Goal: Task Accomplishment & Management: Complete application form

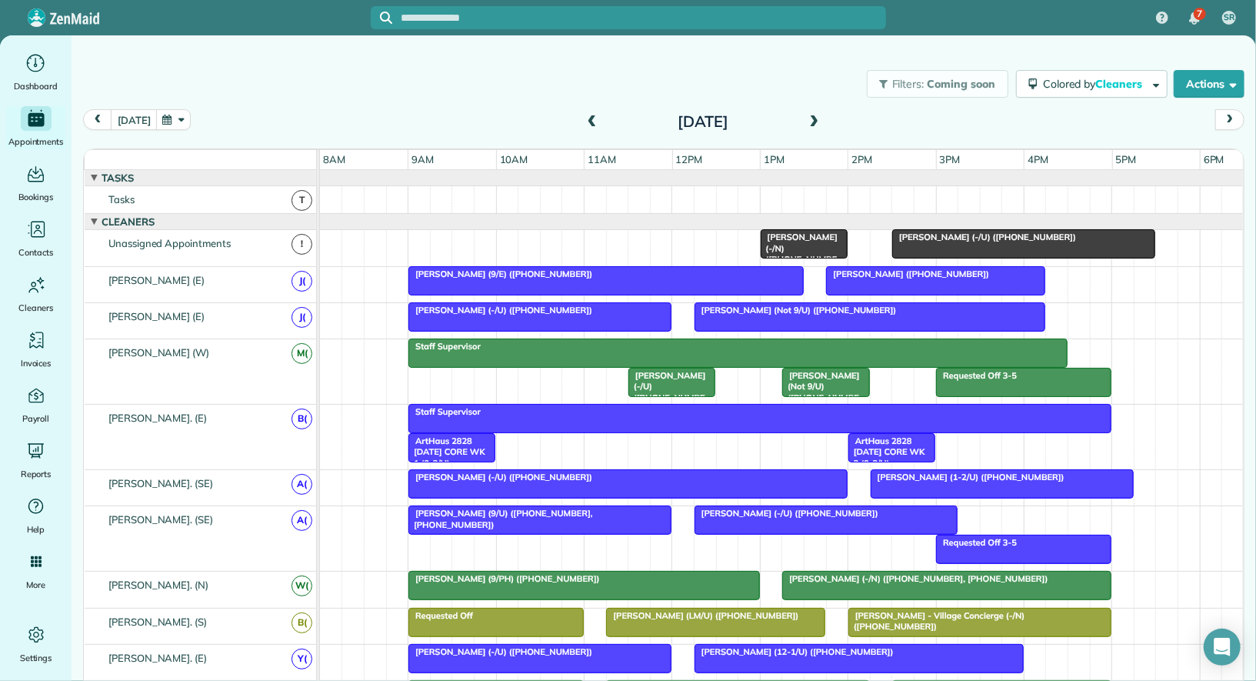
scroll to position [979, 0]
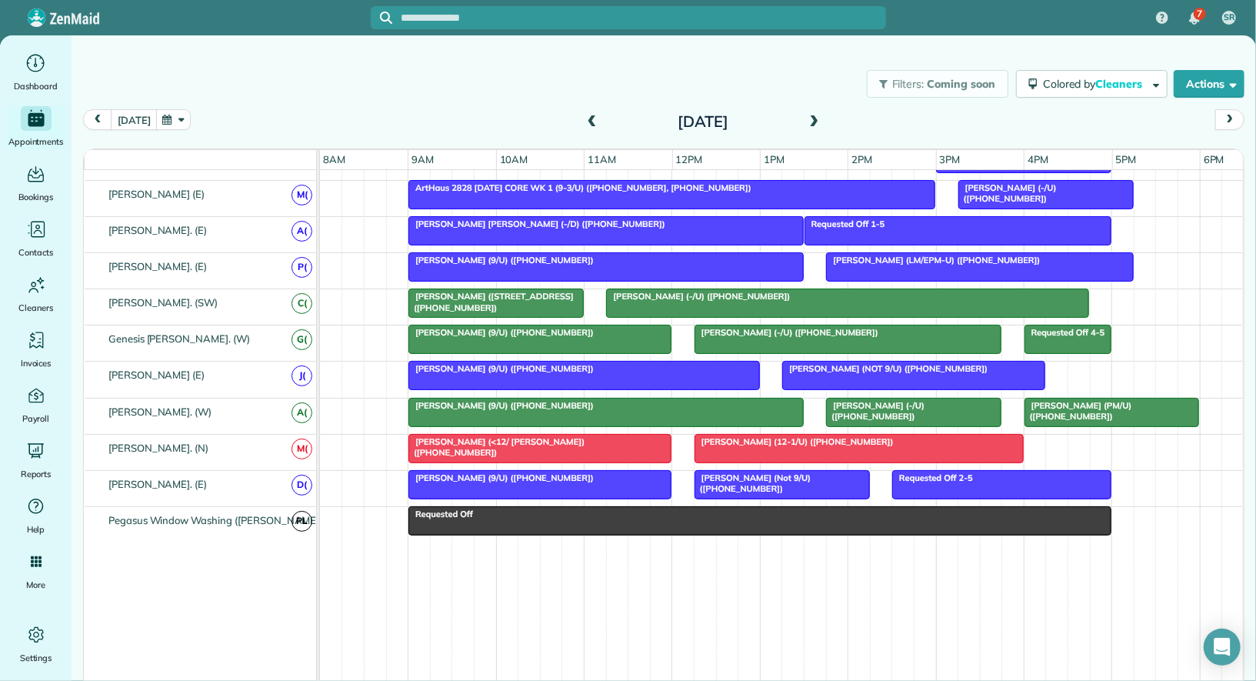
click at [584, 128] on span at bounding box center [592, 122] width 17 height 14
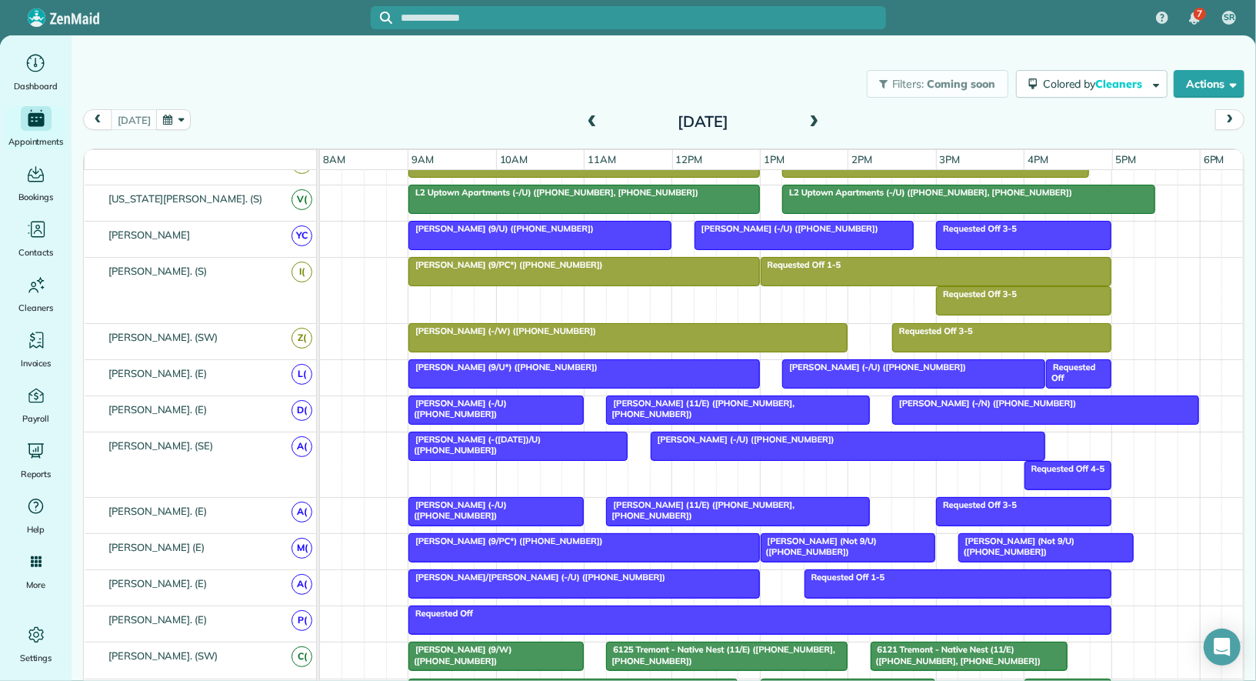
scroll to position [749, 0]
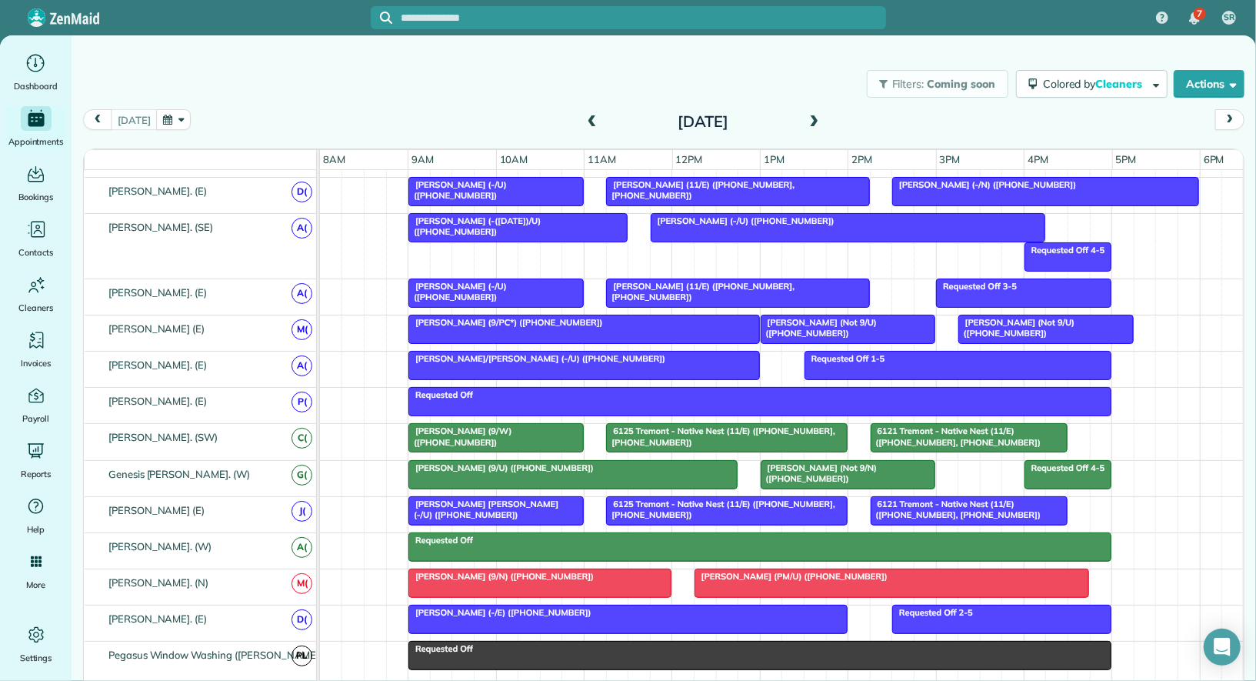
click at [806, 462] on span "[PERSON_NAME] (Not 9/N) ([PHONE_NUMBER])" at bounding box center [819, 473] width 118 height 22
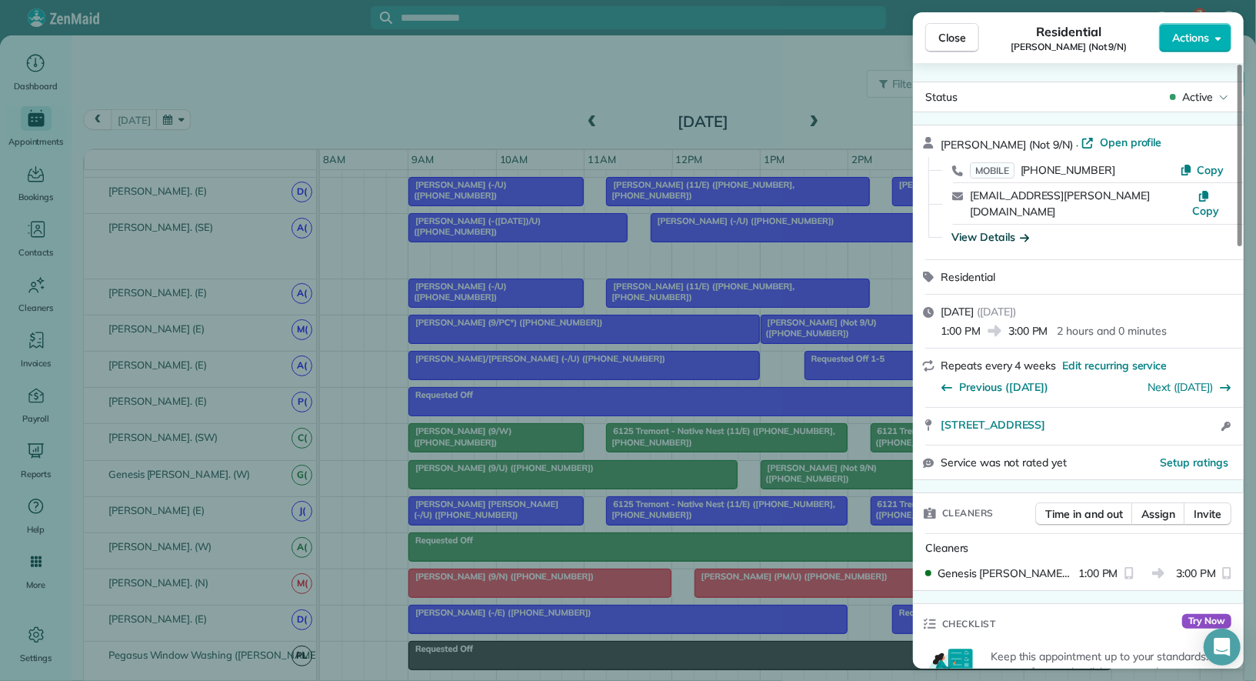
click at [999, 229] on div "View Details" at bounding box center [991, 236] width 78 height 15
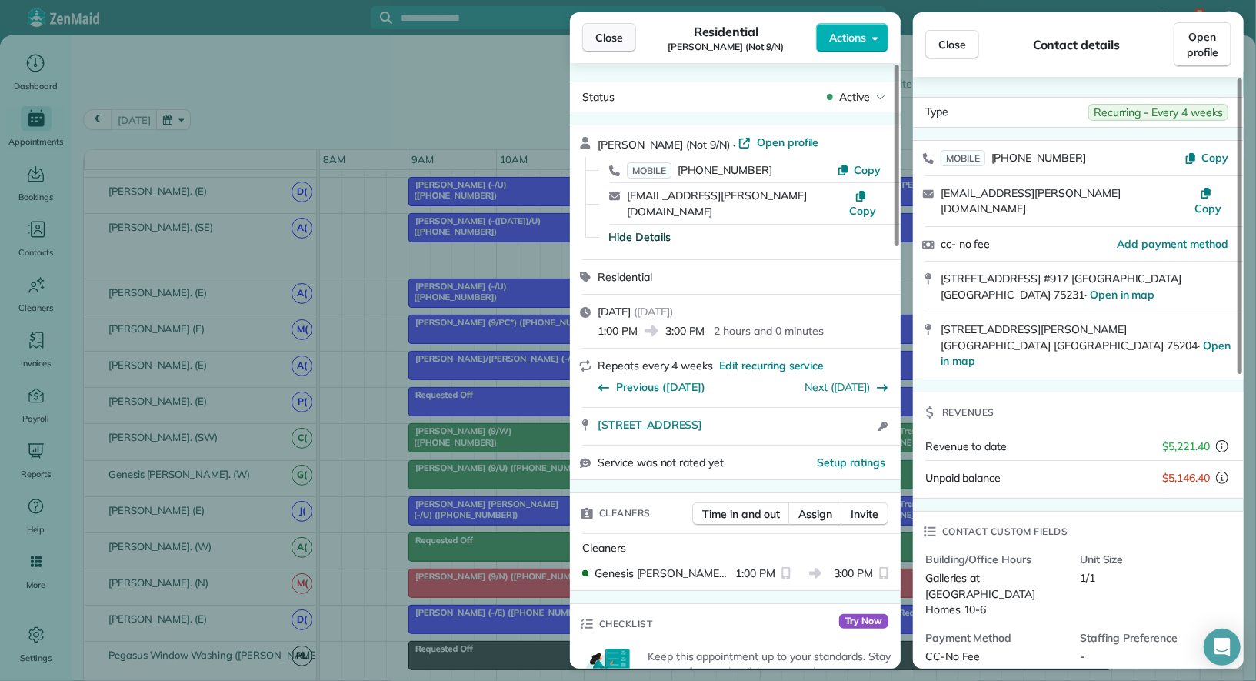
click at [607, 35] on span "Close" at bounding box center [610, 37] width 28 height 15
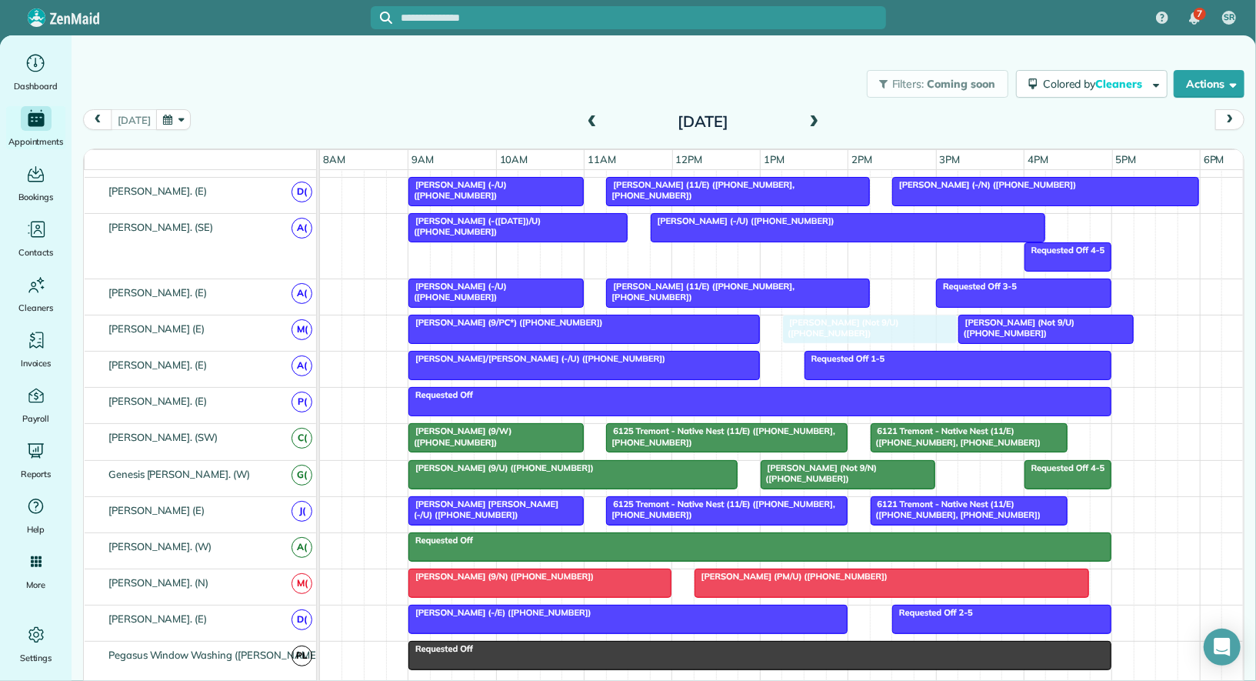
drag, startPoint x: 816, startPoint y: 312, endPoint x: 839, endPoint y: 312, distance: 23.1
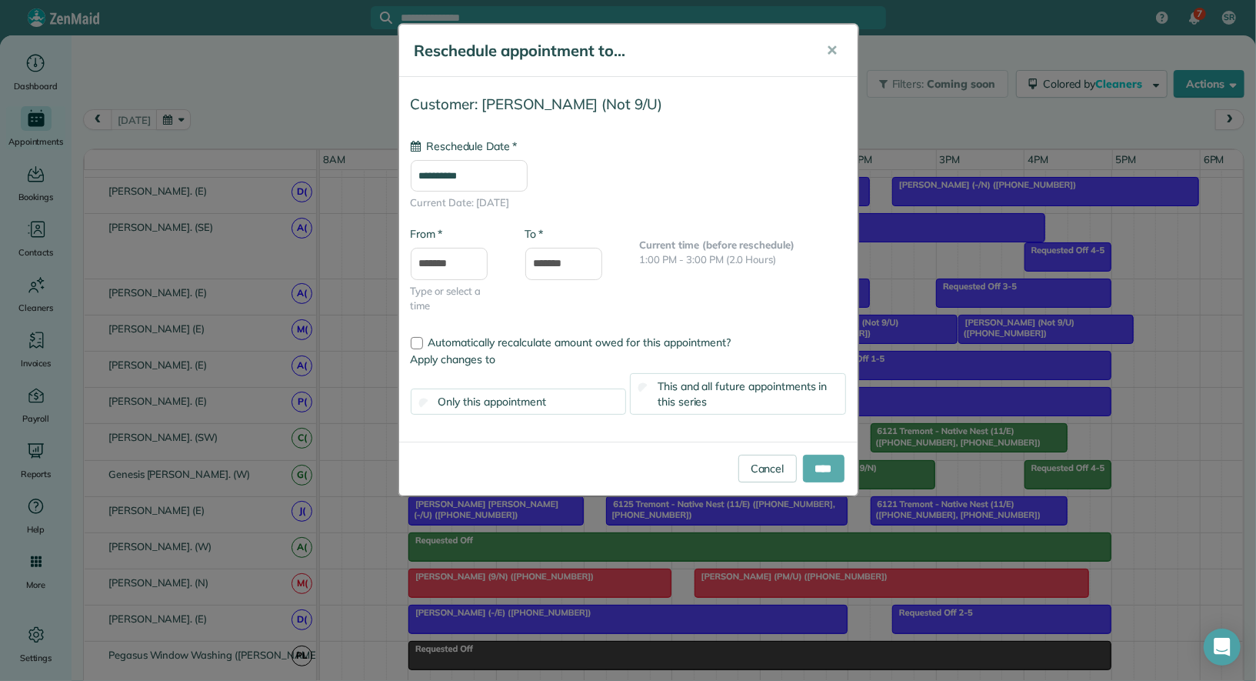
type input "**********"
click at [829, 457] on input "****" at bounding box center [824, 469] width 42 height 28
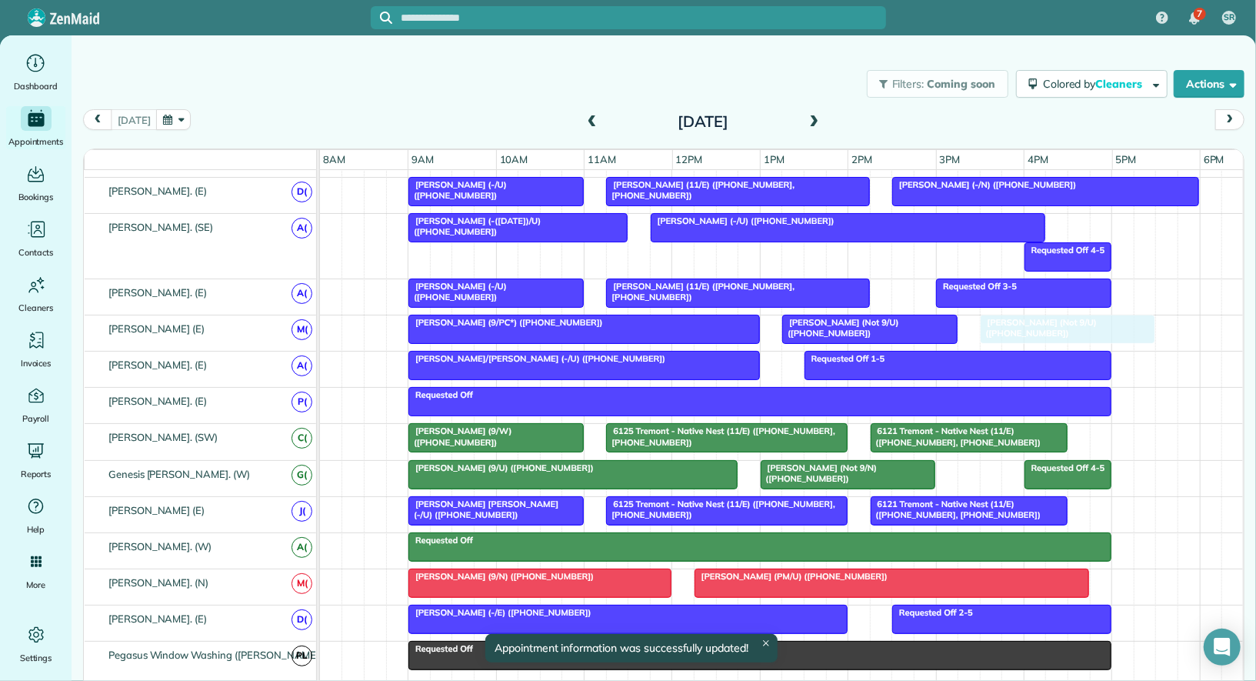
drag, startPoint x: 1025, startPoint y: 319, endPoint x: 1037, endPoint y: 319, distance: 12.3
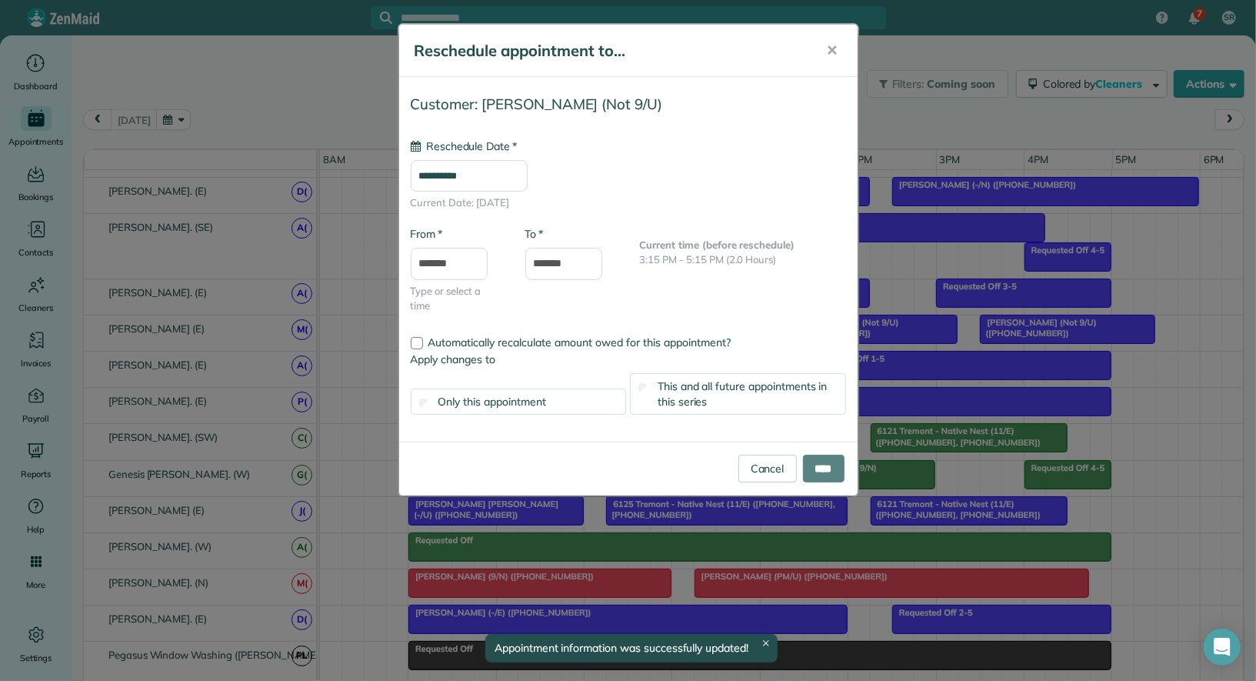
type input "**********"
click at [832, 474] on input "****" at bounding box center [824, 469] width 42 height 28
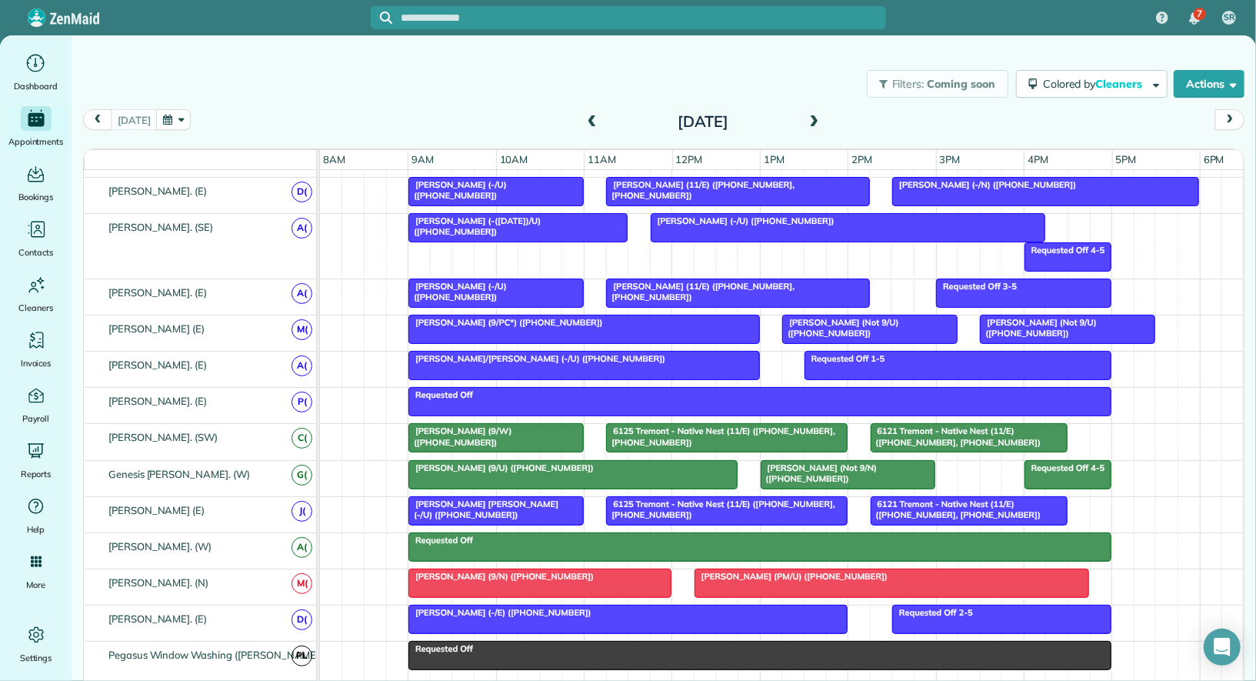
click at [834, 465] on div "[PERSON_NAME] (Not 9/N) ([PHONE_NUMBER])" at bounding box center [849, 473] width 166 height 22
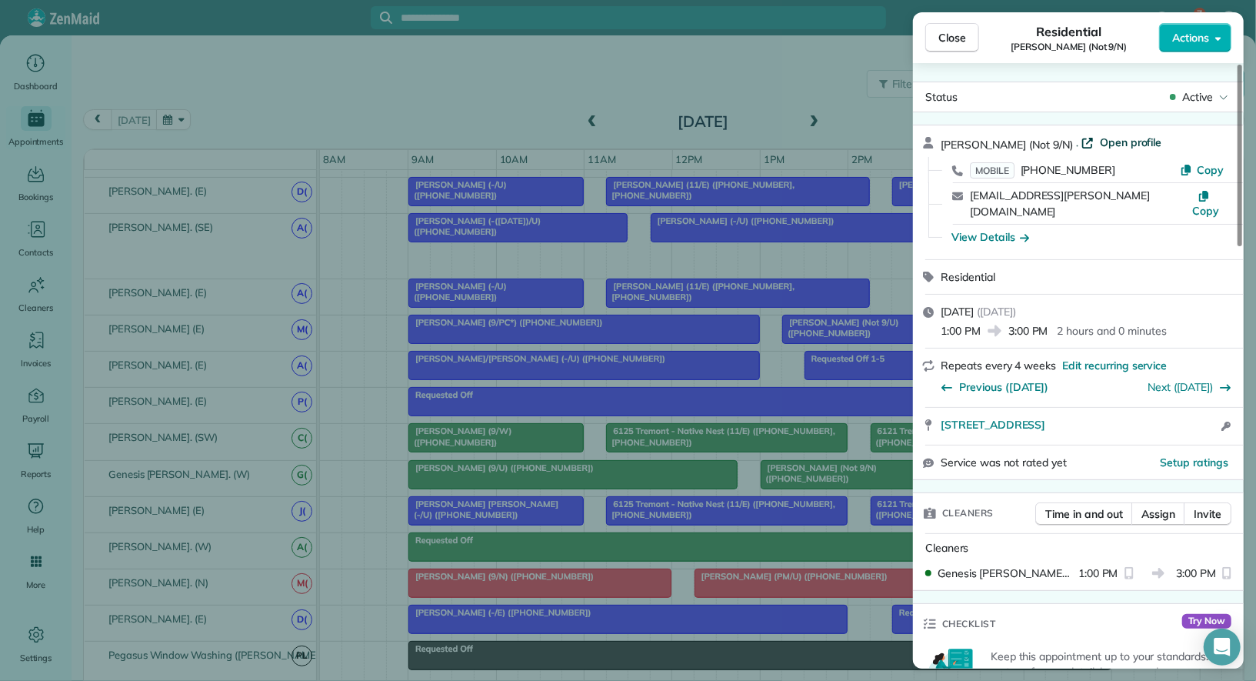
click at [1139, 137] on span "Open profile" at bounding box center [1131, 142] width 62 height 15
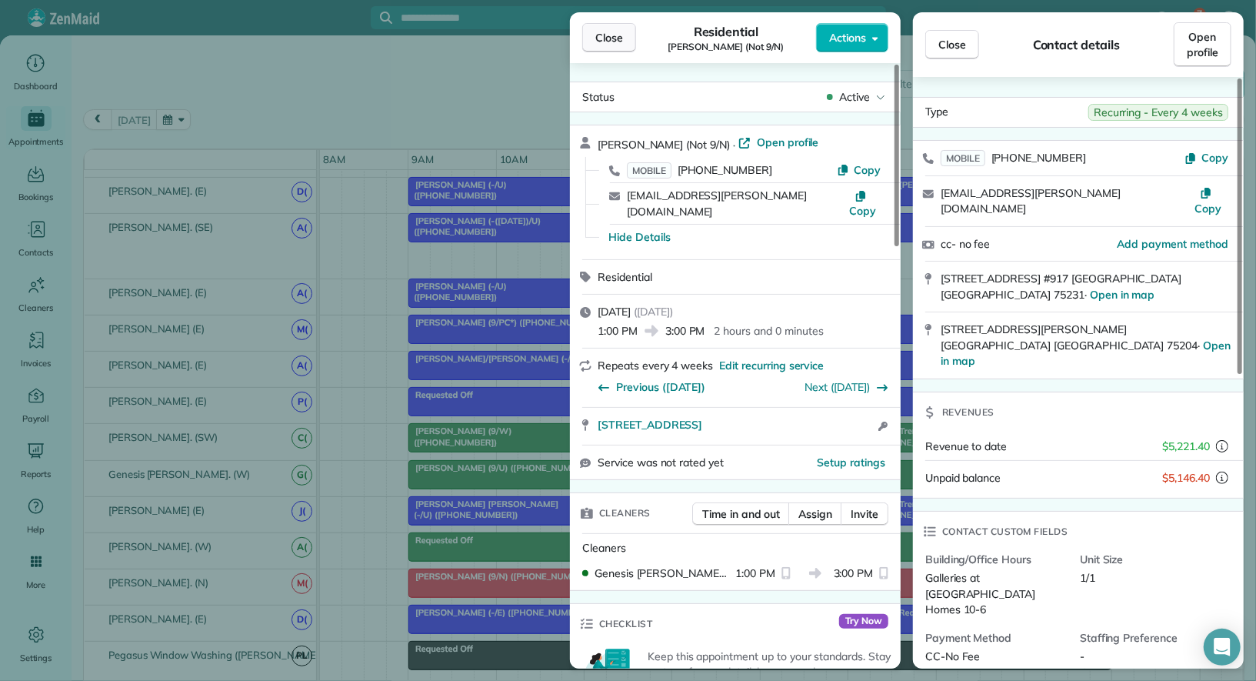
click at [613, 45] on button "Close" at bounding box center [609, 37] width 54 height 29
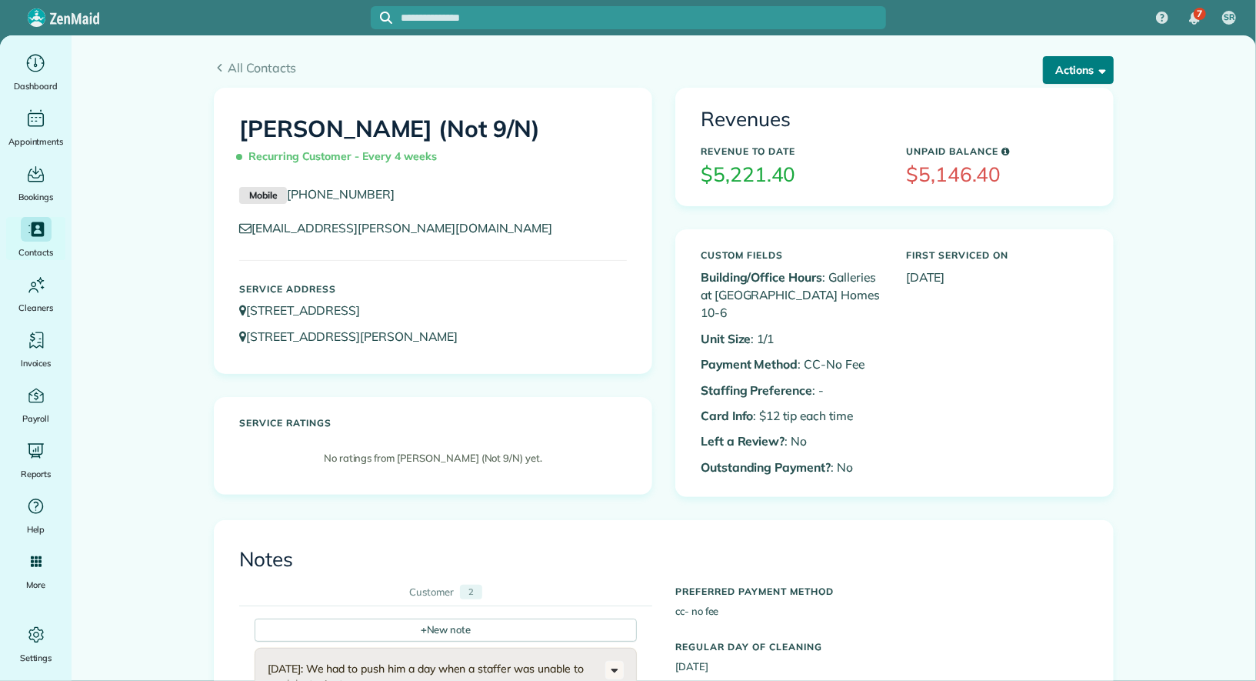
click at [1072, 74] on button "Actions" at bounding box center [1078, 70] width 71 height 28
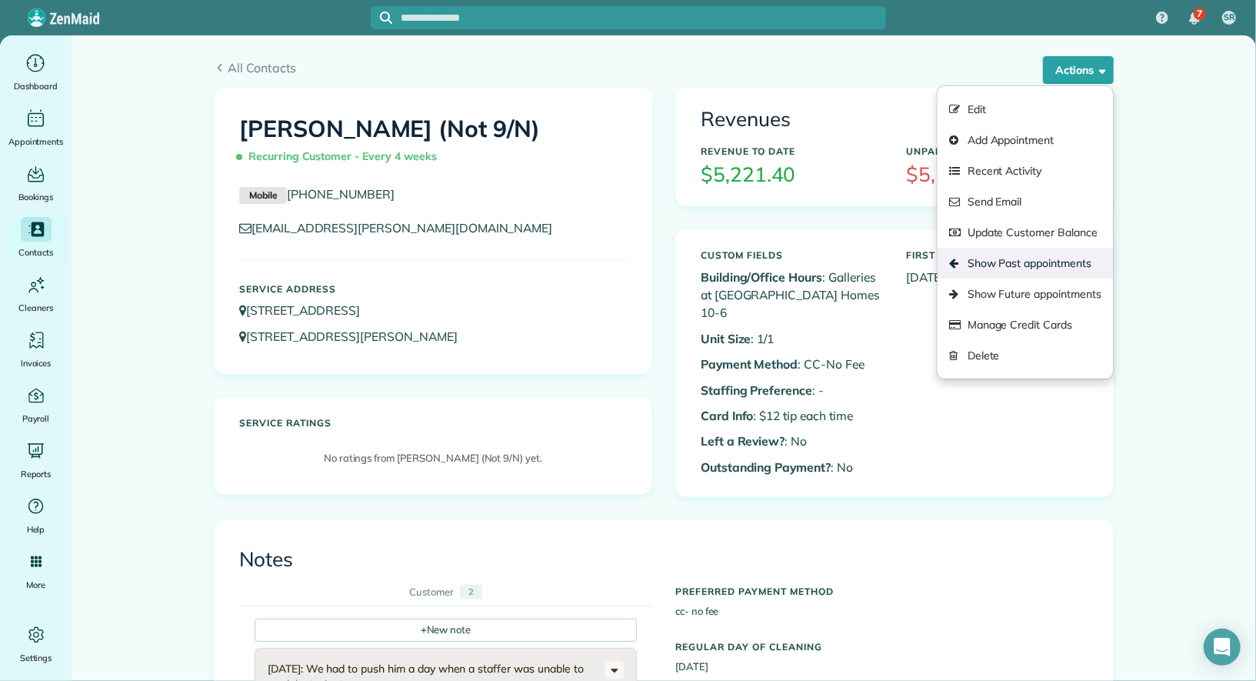
click at [1058, 258] on link "Show Past appointments" at bounding box center [1025, 263] width 175 height 31
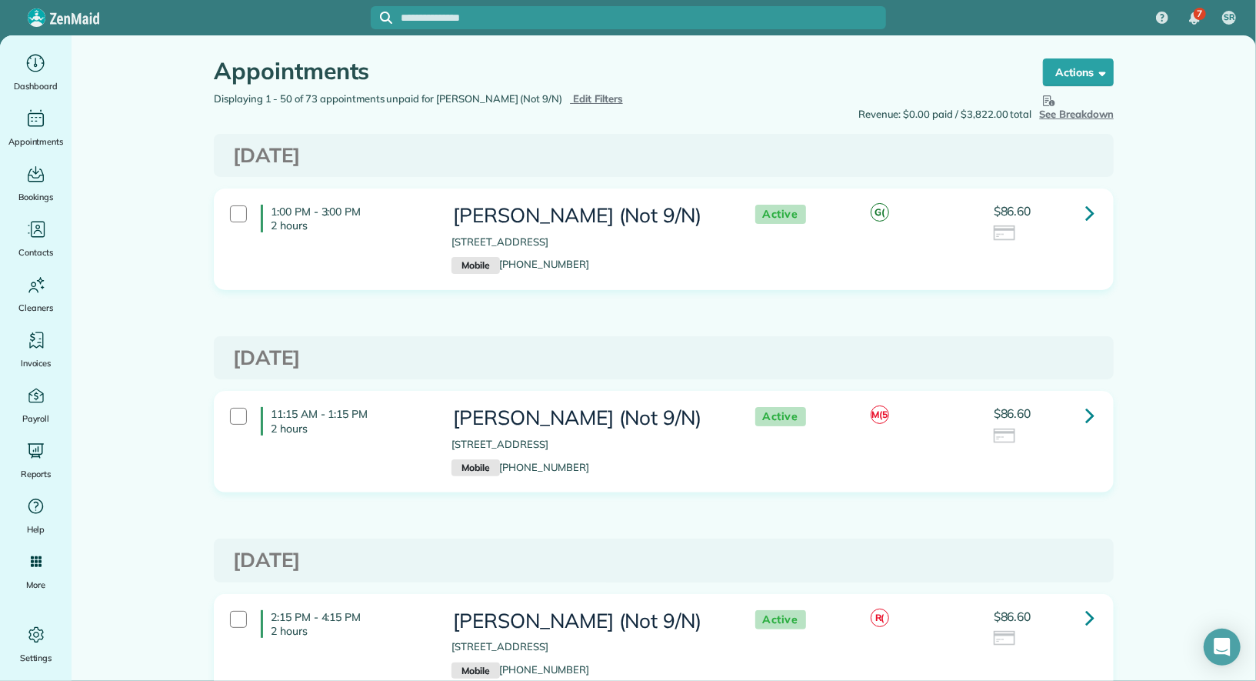
click at [1090, 416] on icon at bounding box center [1090, 415] width 9 height 27
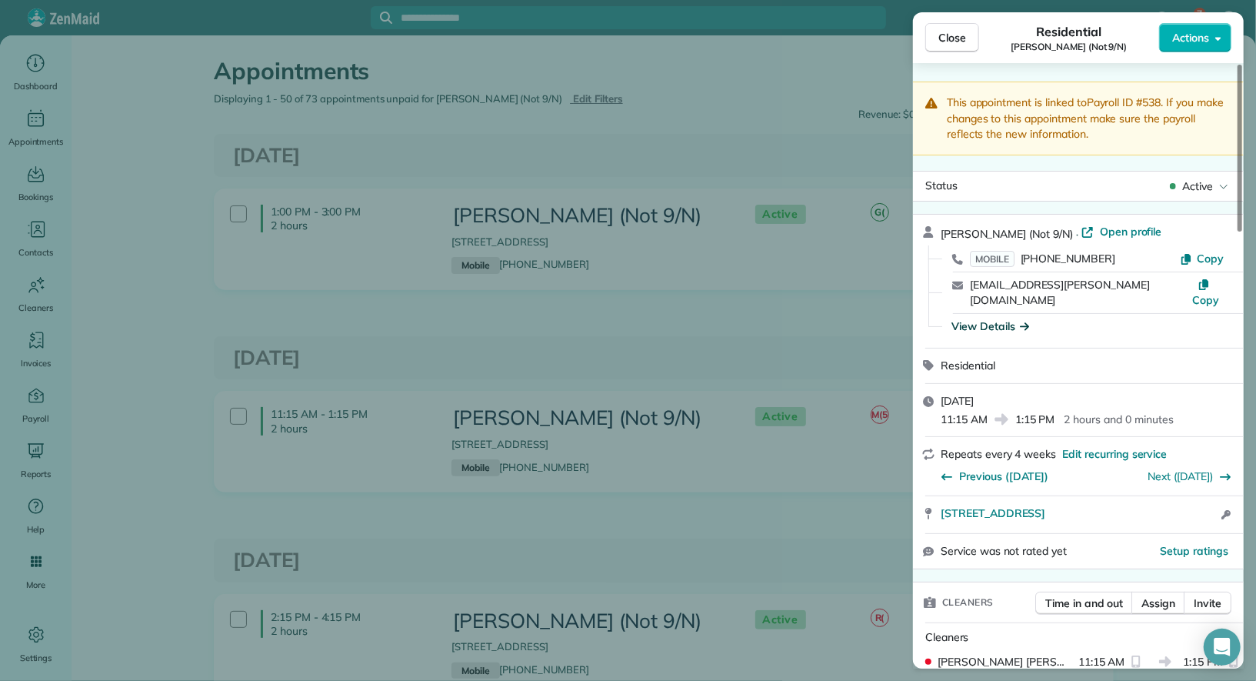
click at [1016, 319] on div "View Details" at bounding box center [991, 326] width 78 height 15
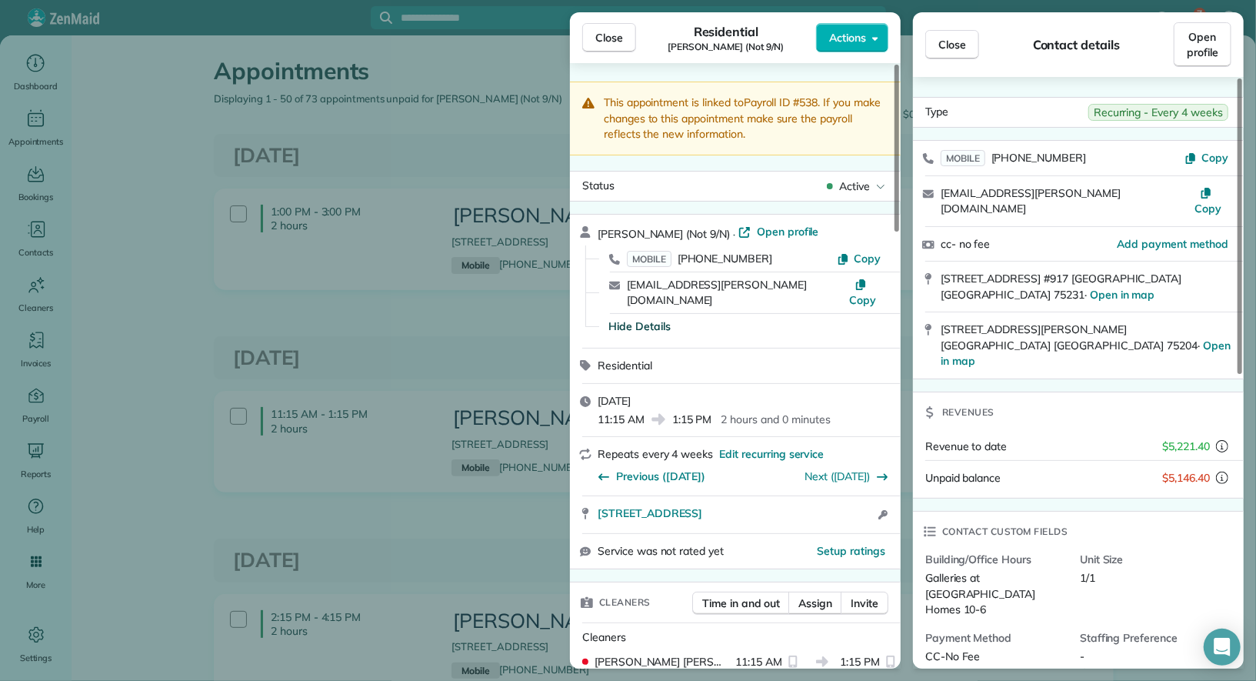
drag, startPoint x: 1051, startPoint y: 542, endPoint x: 926, endPoint y: 530, distance: 126.0
click at [926, 570] on div "Galleries at [GEOGRAPHIC_DATA] Homes 10-6" at bounding box center [997, 594] width 142 height 48
copy span "Galleries at [GEOGRAPHIC_DATA] Homes 10-6"
click at [619, 35] on span "Close" at bounding box center [610, 37] width 28 height 15
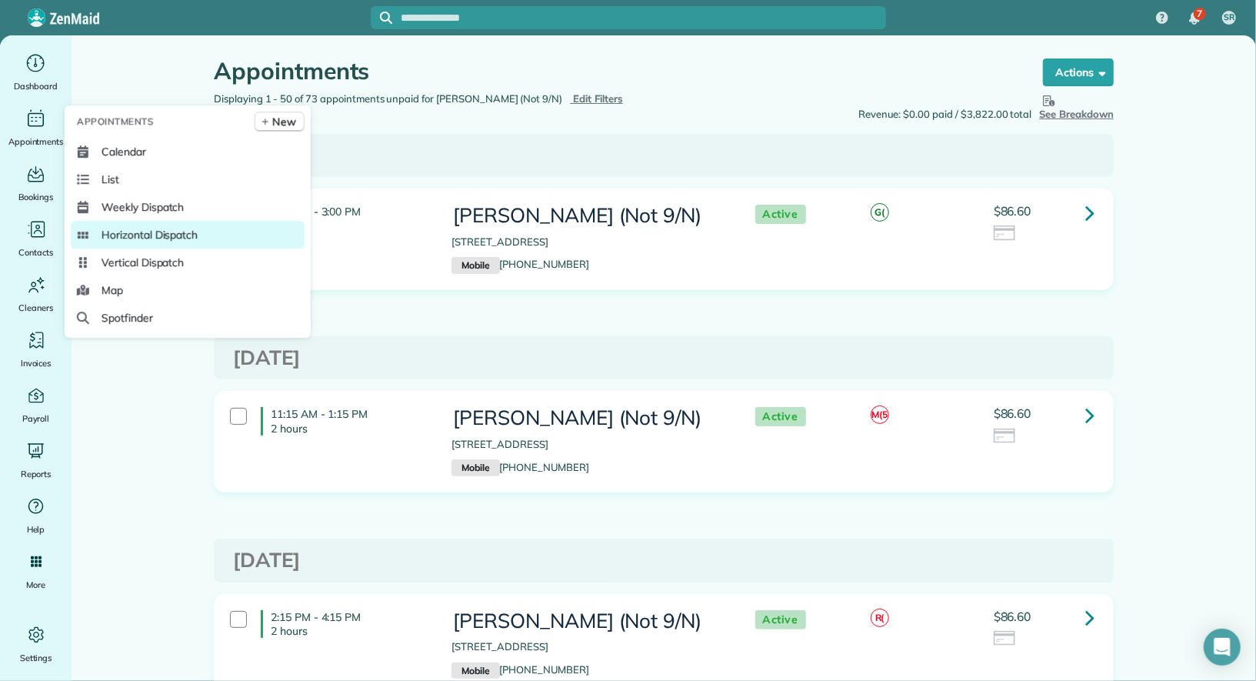
click at [164, 244] on link "Horizontal Dispatch" at bounding box center [188, 235] width 234 height 28
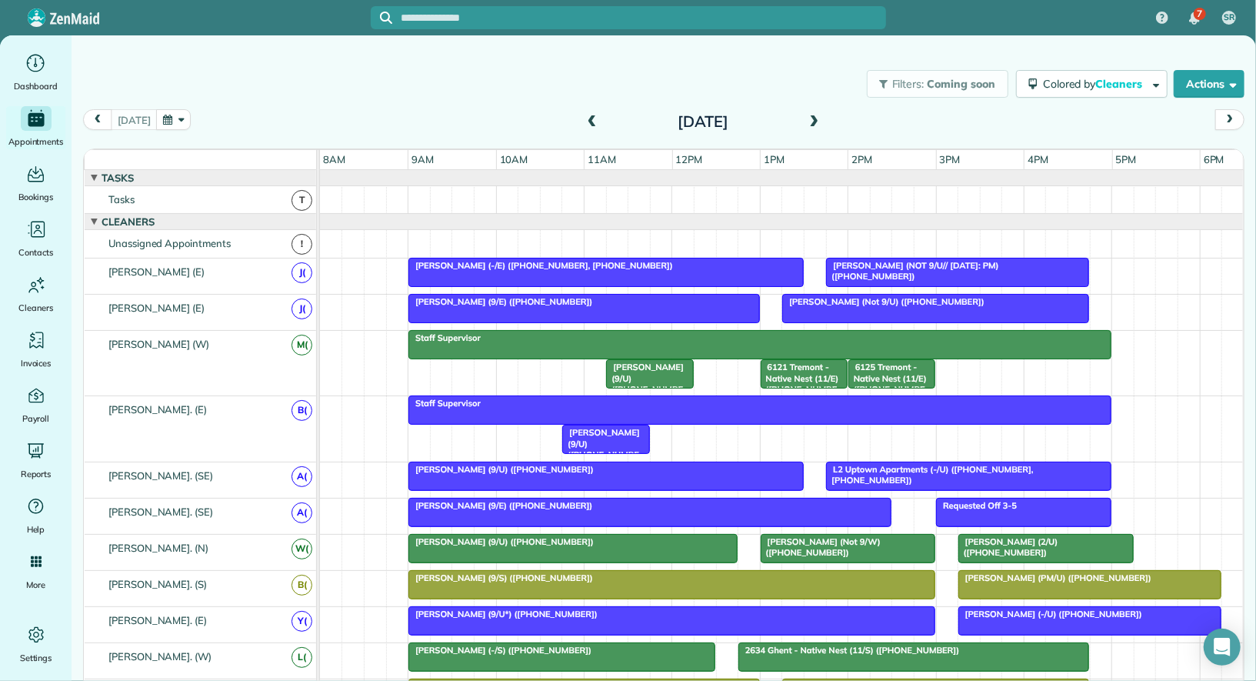
click at [809, 120] on span at bounding box center [814, 122] width 17 height 14
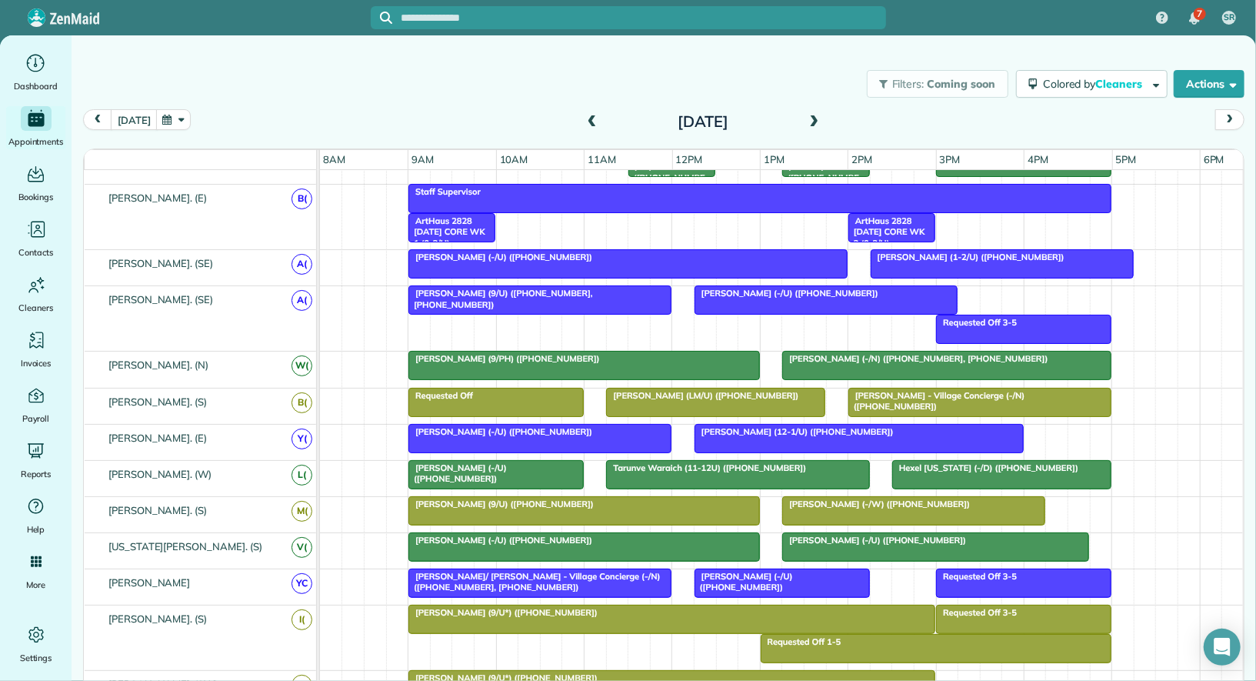
click at [496, 265] on div at bounding box center [628, 264] width 438 height 28
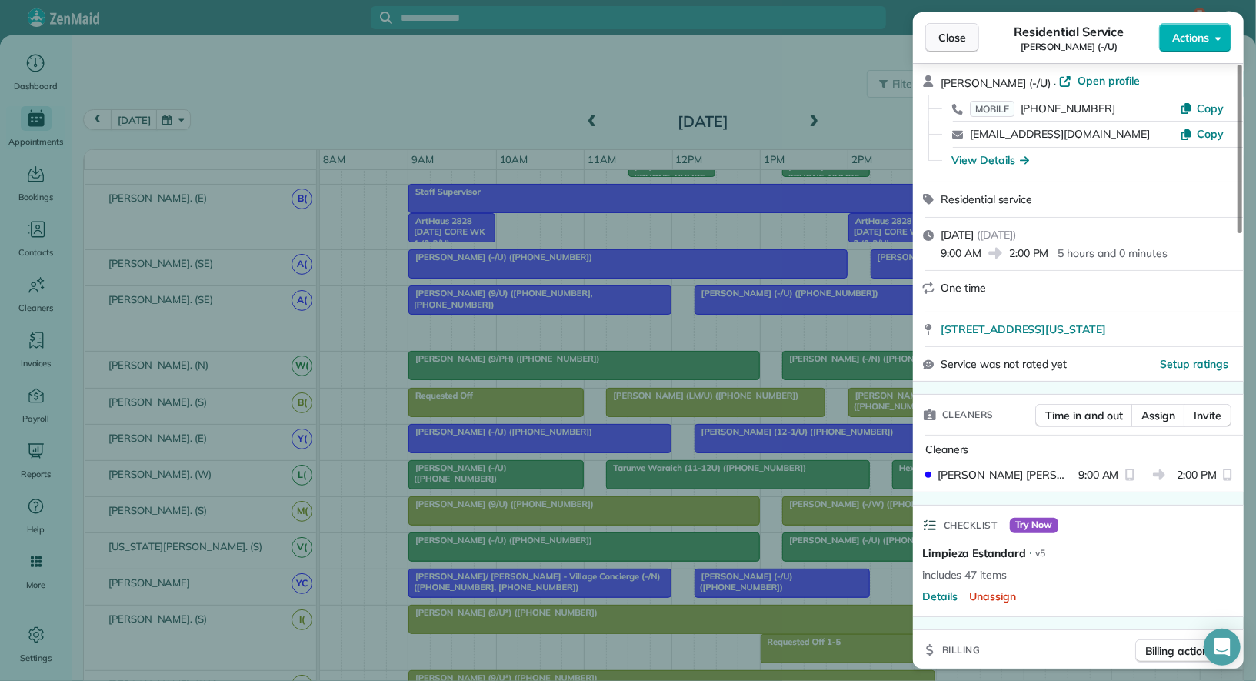
click at [942, 25] on button "Close" at bounding box center [953, 37] width 54 height 29
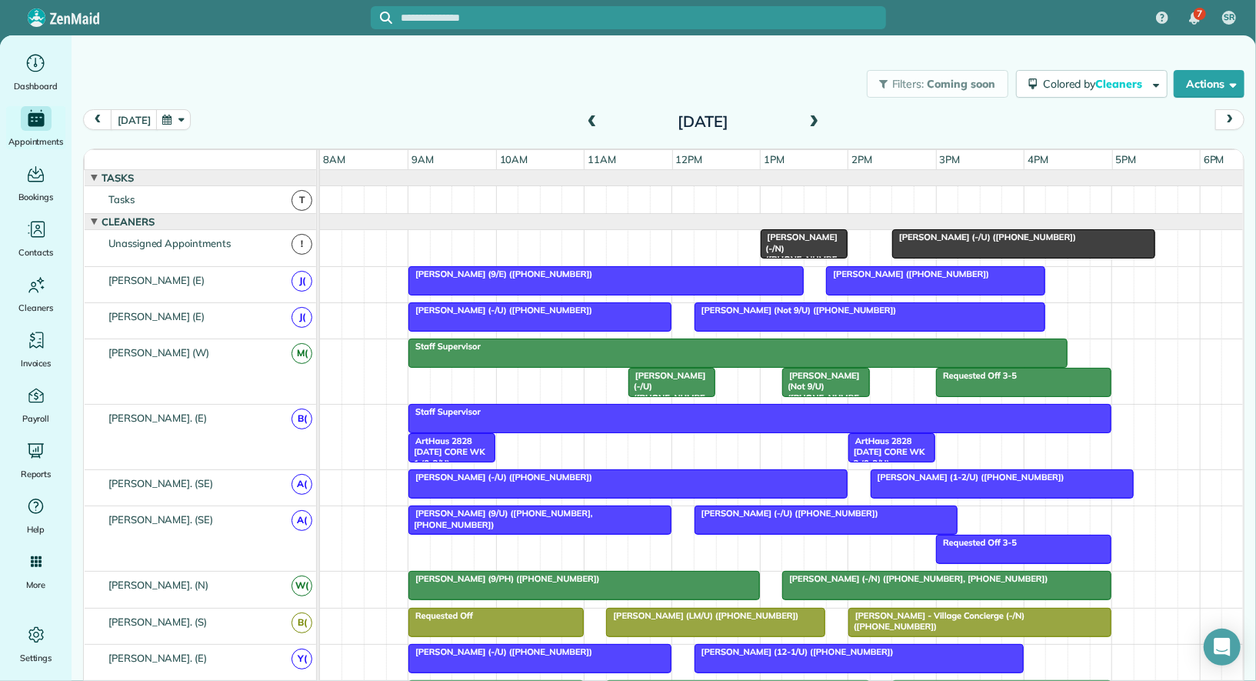
click at [589, 248] on div "Shirley Marino (-/N) (+16303062590, +12039974020) Carlee Cox (-/U) (+1602803691…" at bounding box center [782, 247] width 925 height 35
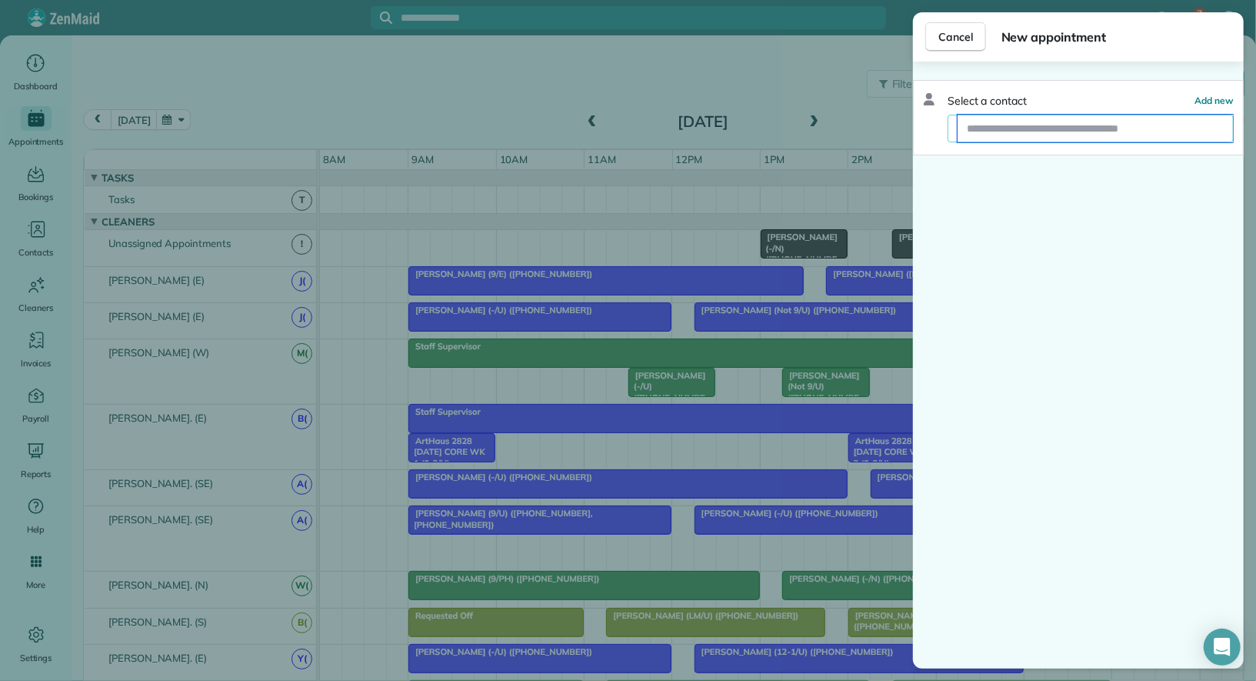
click at [1072, 132] on input "text" at bounding box center [1095, 129] width 275 height 28
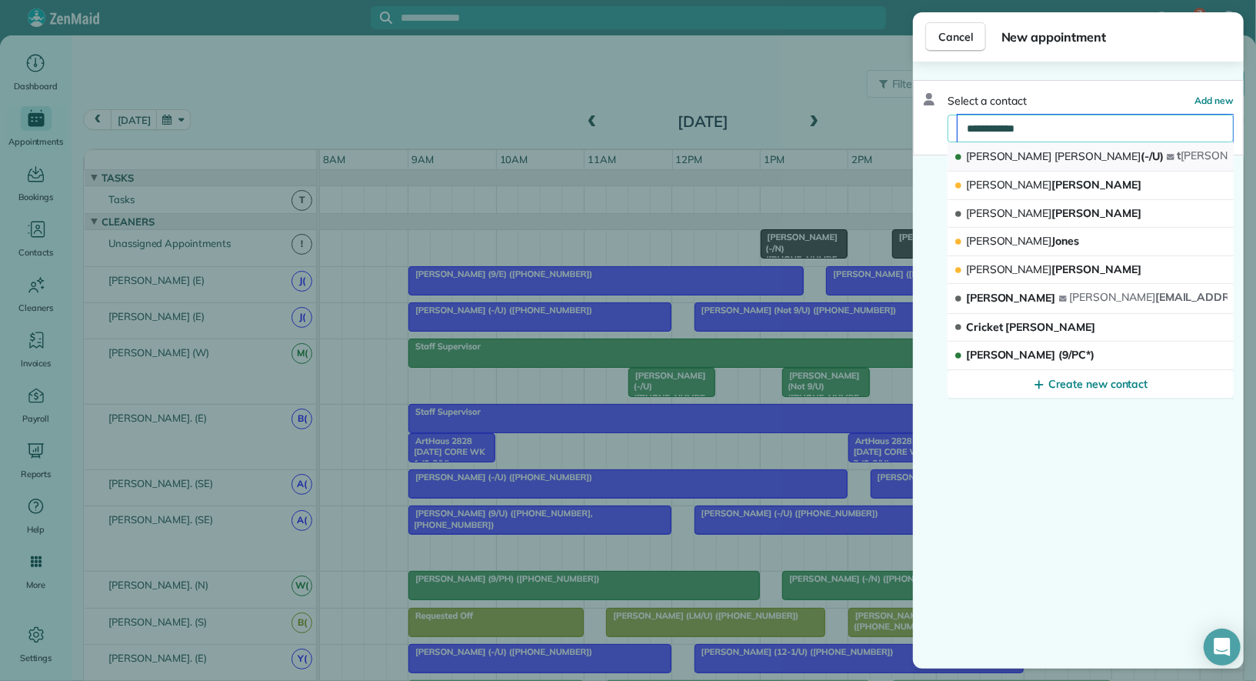
type input "**********"
click at [1085, 157] on button "Todd Thorson (-/U) t thorson @bakerlaw.com" at bounding box center [1091, 156] width 286 height 29
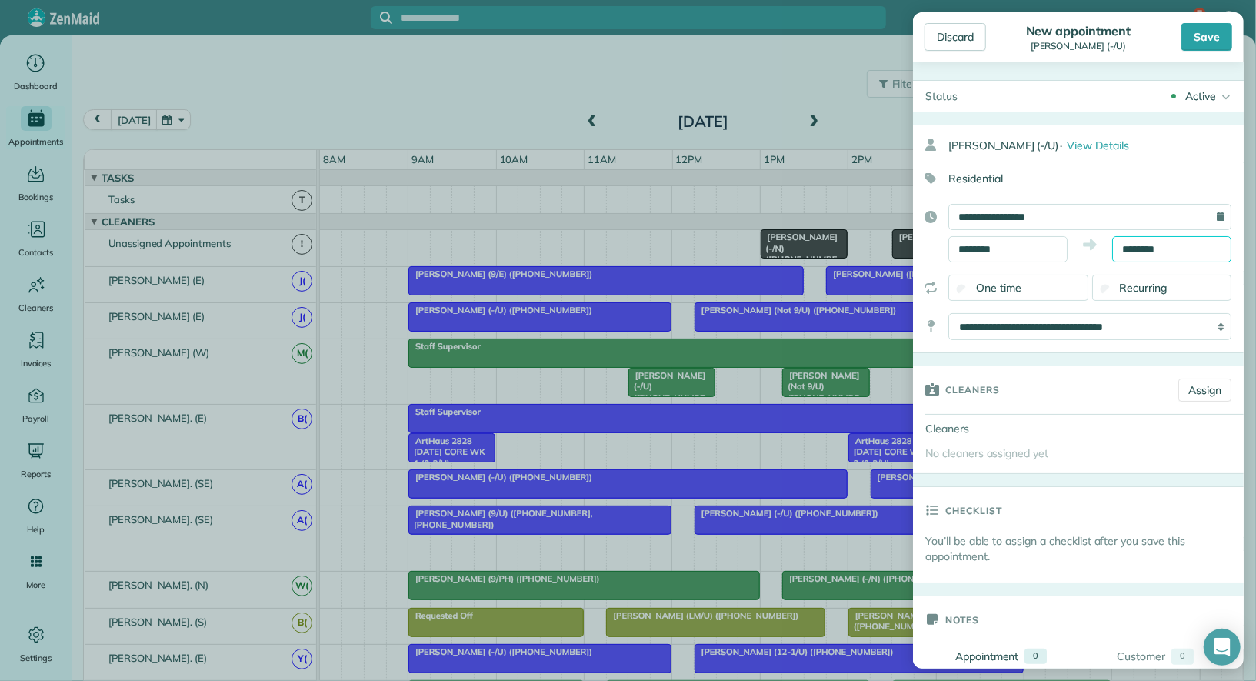
click at [1143, 244] on input "********" at bounding box center [1172, 249] width 119 height 26
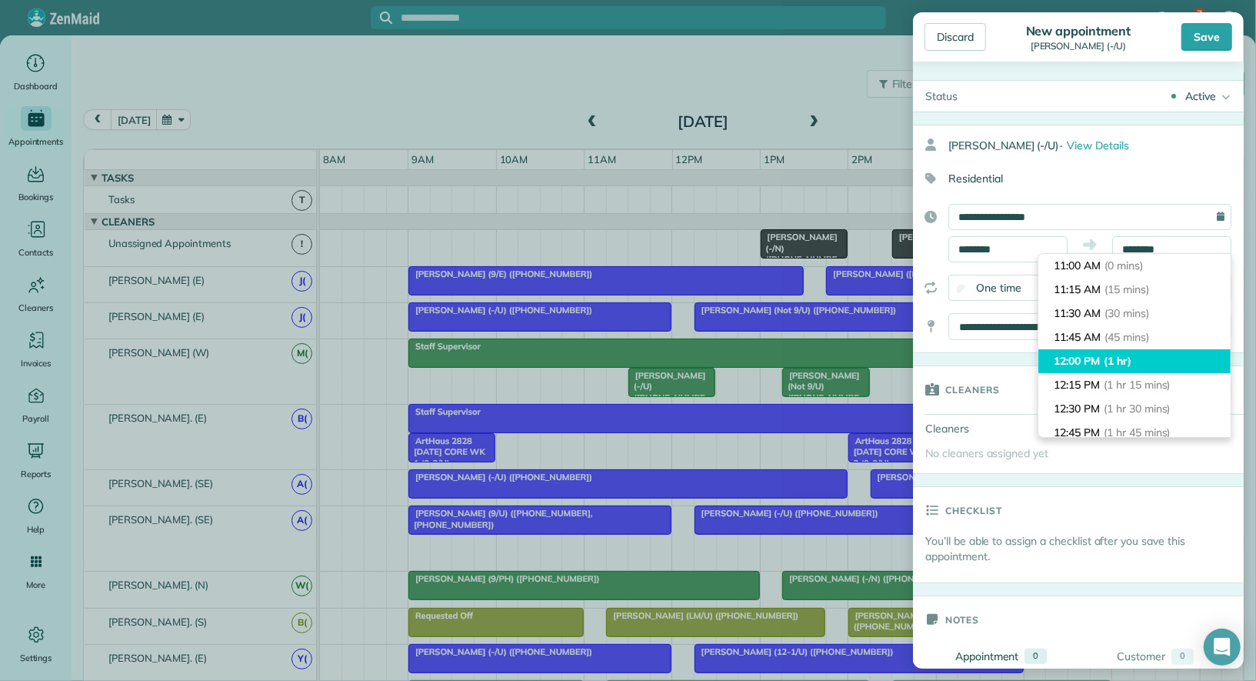
type input "********"
click at [1123, 357] on span "(1 hr)" at bounding box center [1118, 361] width 28 height 14
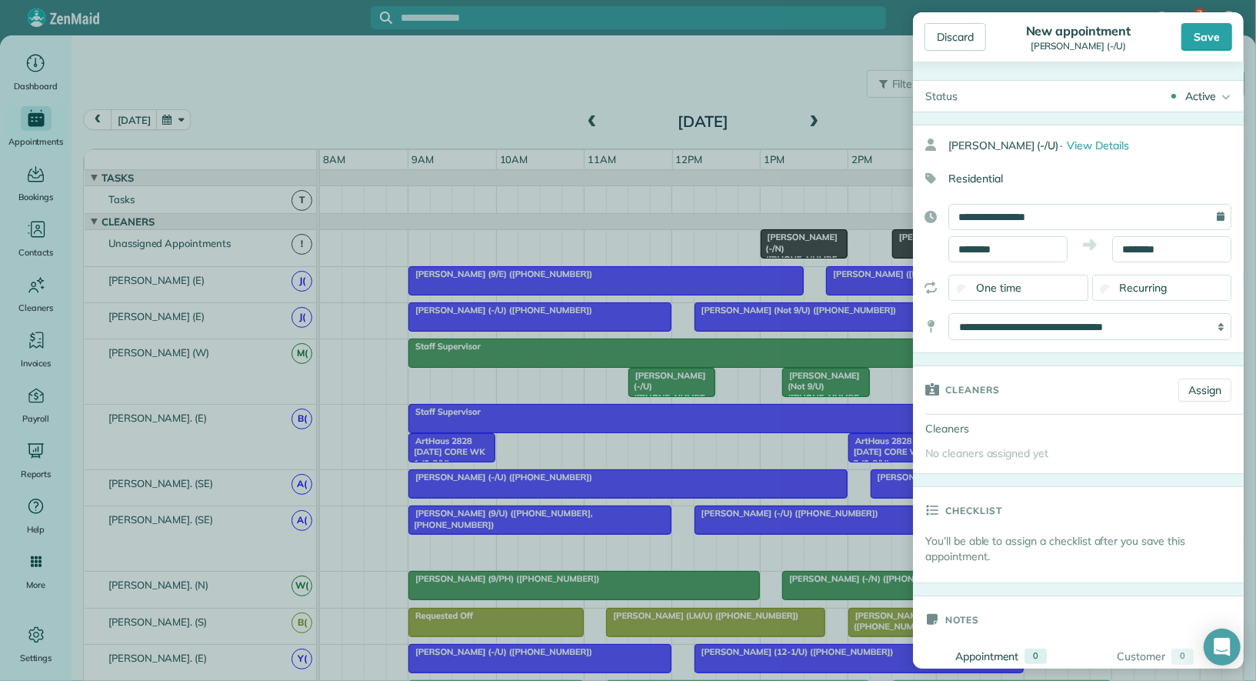
click at [1200, 96] on div "Active" at bounding box center [1201, 95] width 31 height 15
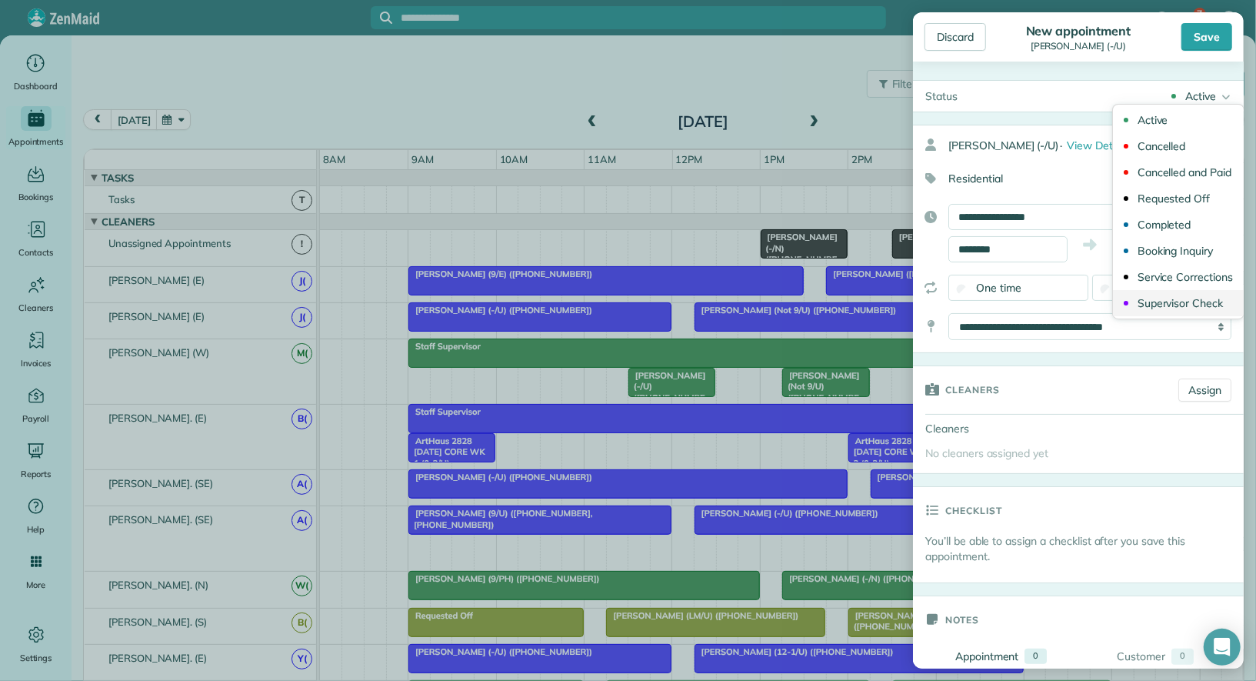
click at [1194, 298] on div "Supervisor Check" at bounding box center [1180, 303] width 85 height 11
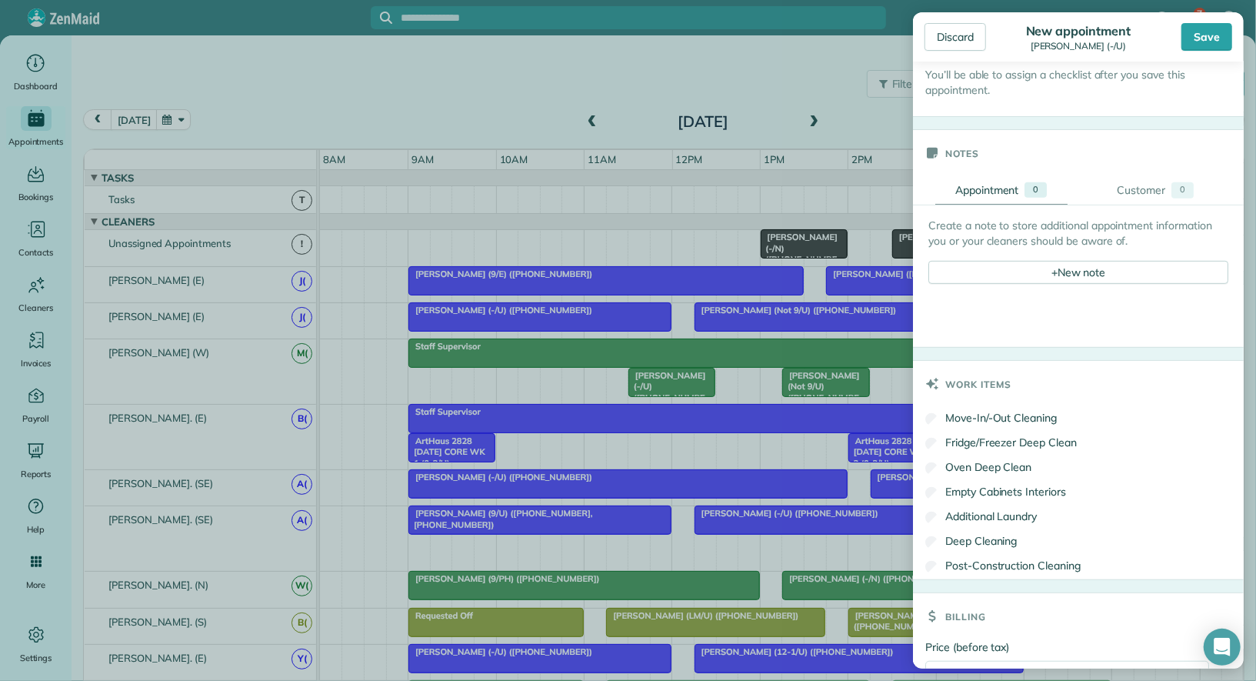
scroll to position [469, 0]
click at [1135, 258] on div "+ New note" at bounding box center [1079, 269] width 300 height 23
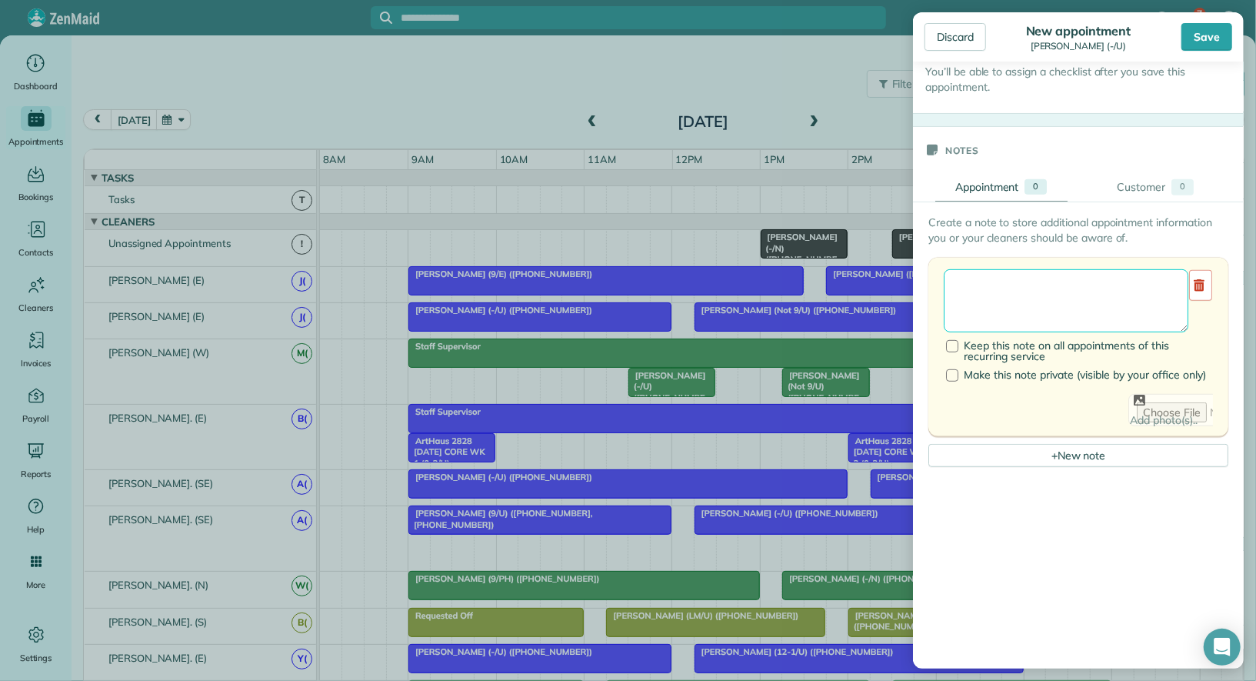
click at [1068, 307] on textarea at bounding box center [1066, 300] width 245 height 63
type textarea "**********"
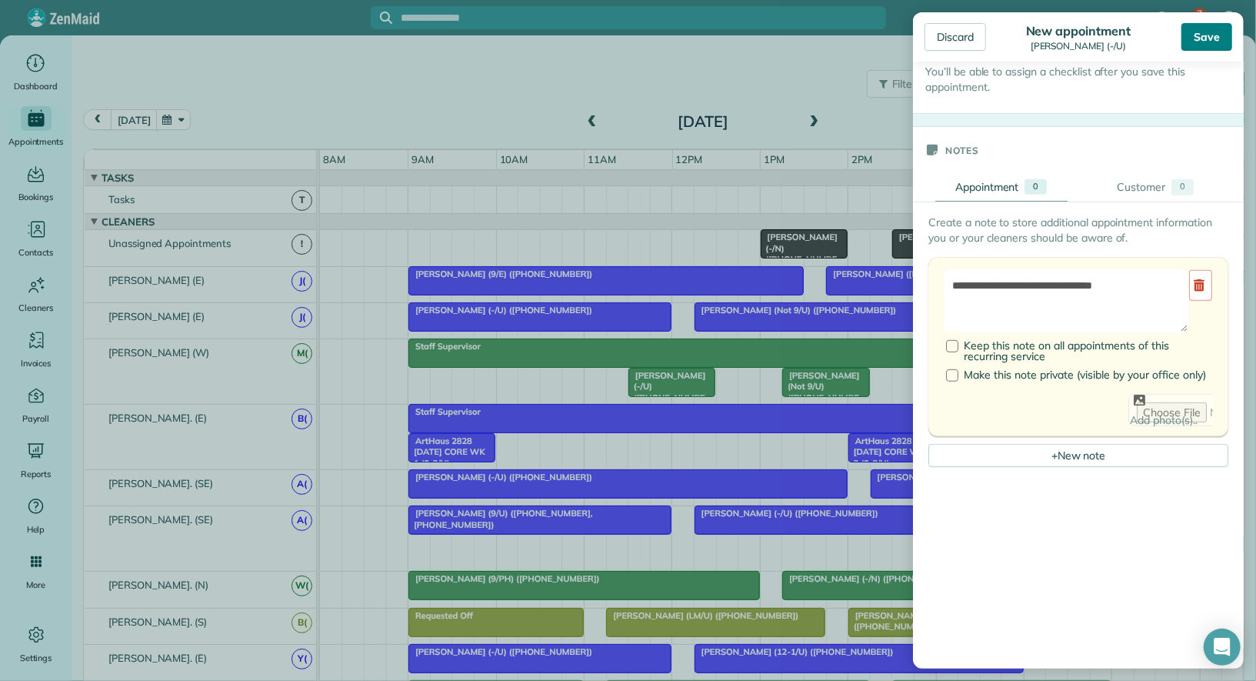
click at [1202, 39] on div "Save" at bounding box center [1207, 37] width 51 height 28
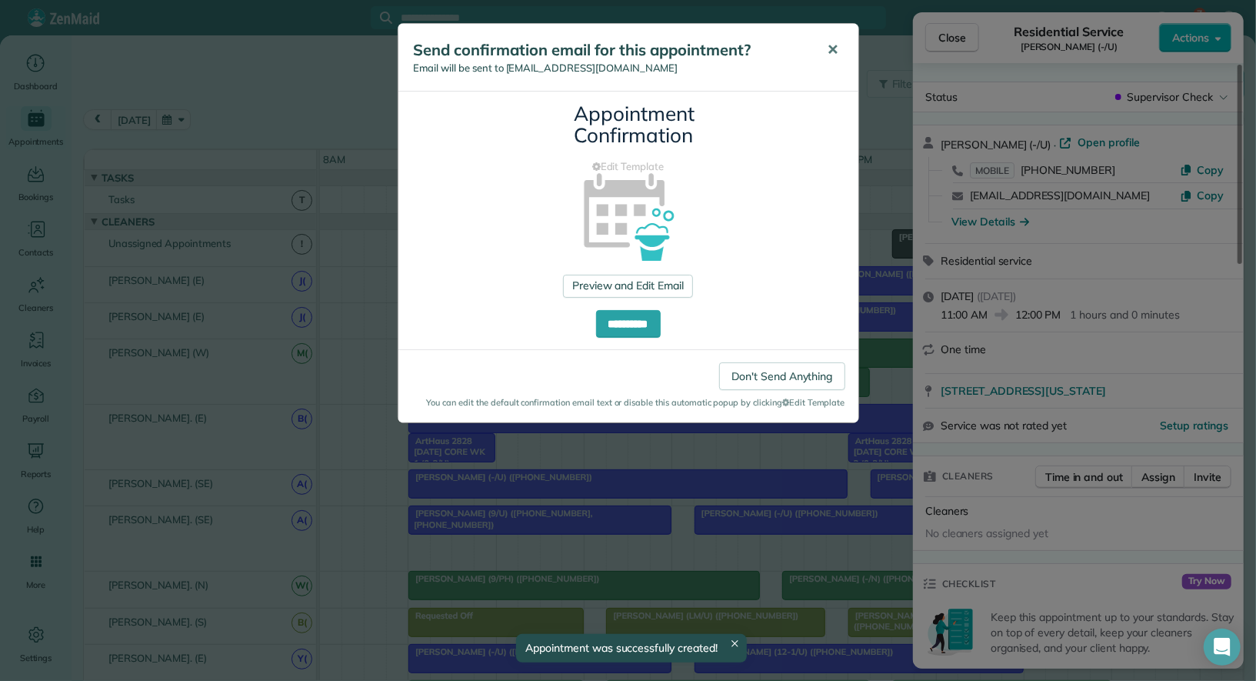
click at [836, 58] on button "✕" at bounding box center [833, 50] width 35 height 37
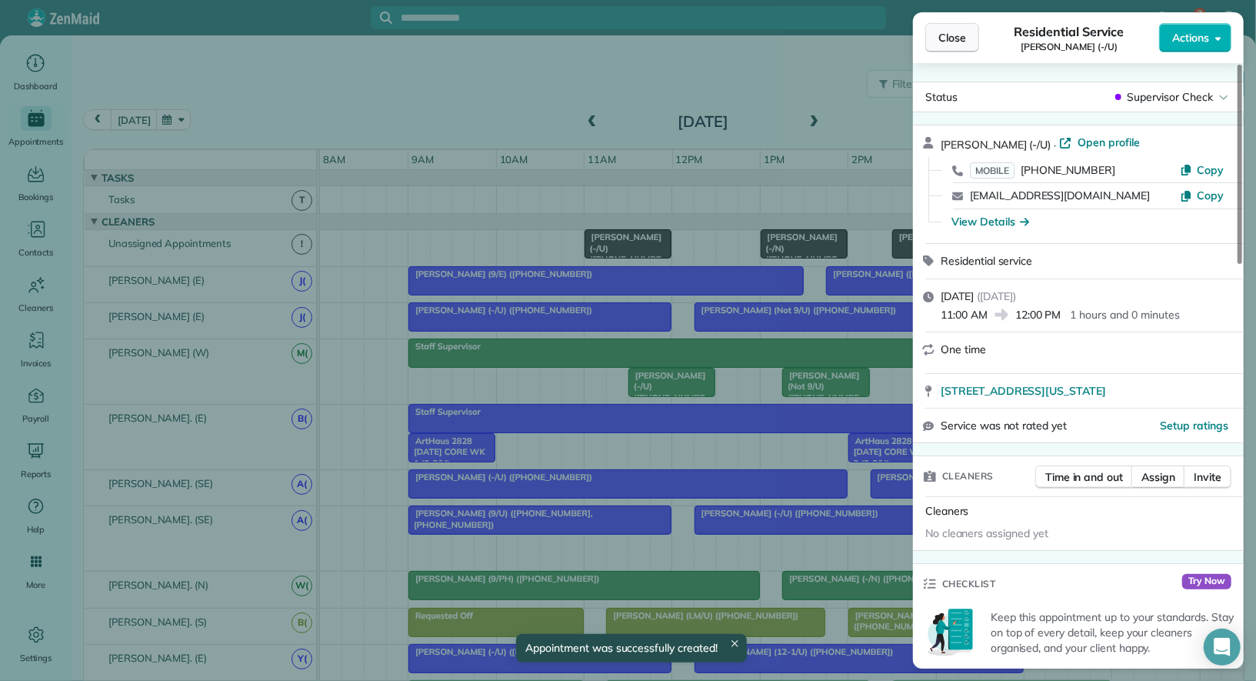
click at [950, 38] on span "Close" at bounding box center [953, 37] width 28 height 15
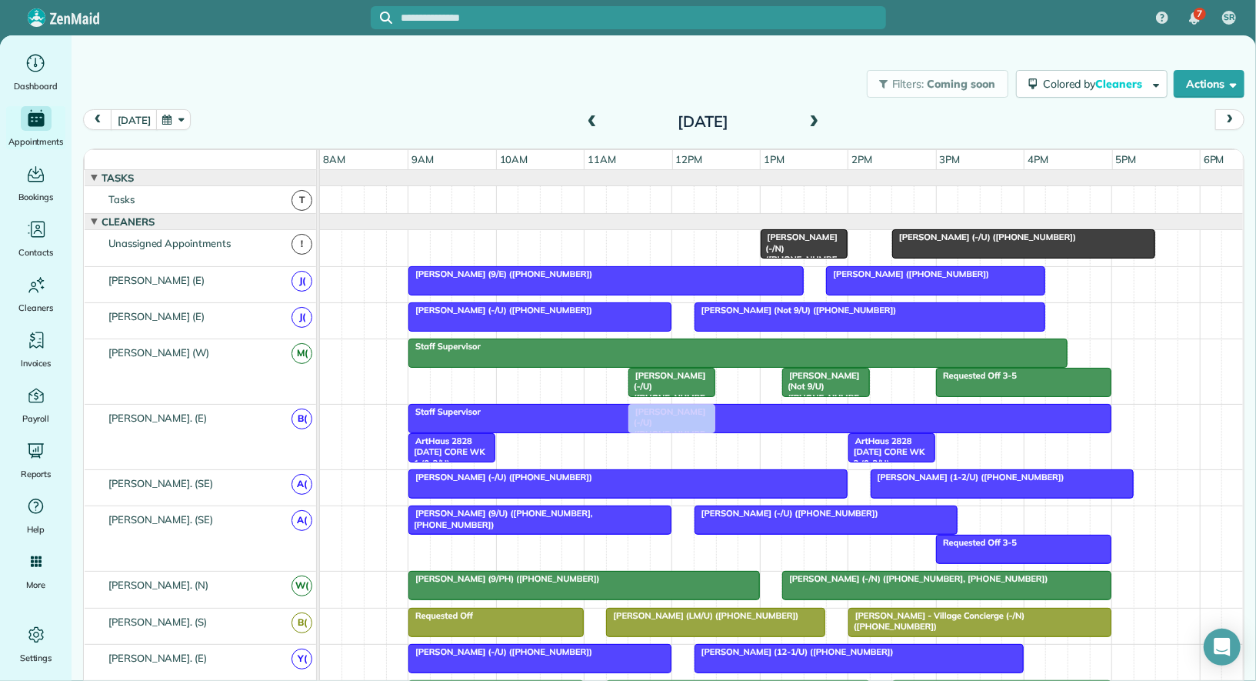
drag, startPoint x: 619, startPoint y: 239, endPoint x: 661, endPoint y: 435, distance: 200.6
